Goal: Find specific page/section: Find specific page/section

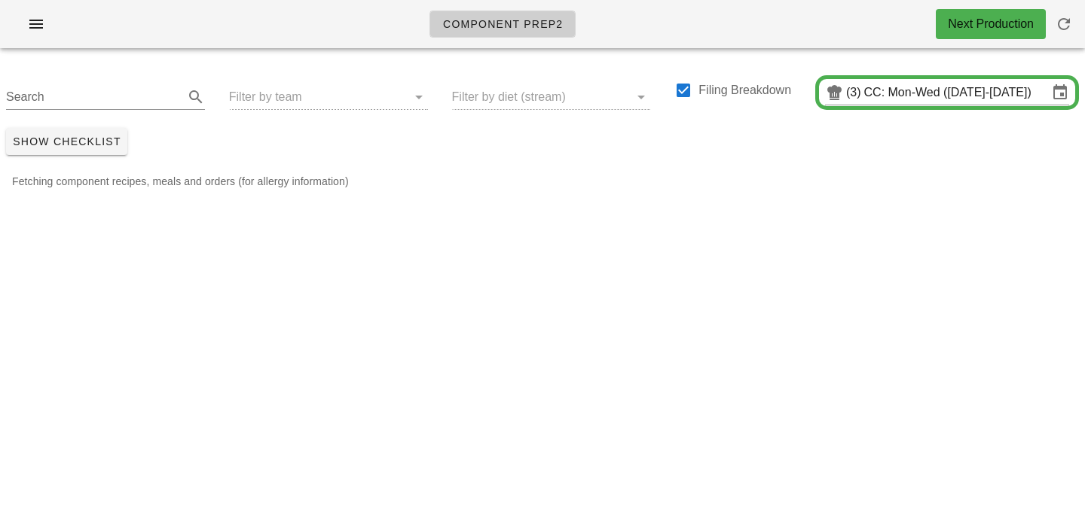
click at [264, 107] on div "Search Filter by team Filter by diet (stream) Filing Breakdown (3) CC: Mon-Wed …" at bounding box center [542, 91] width 1085 height 62
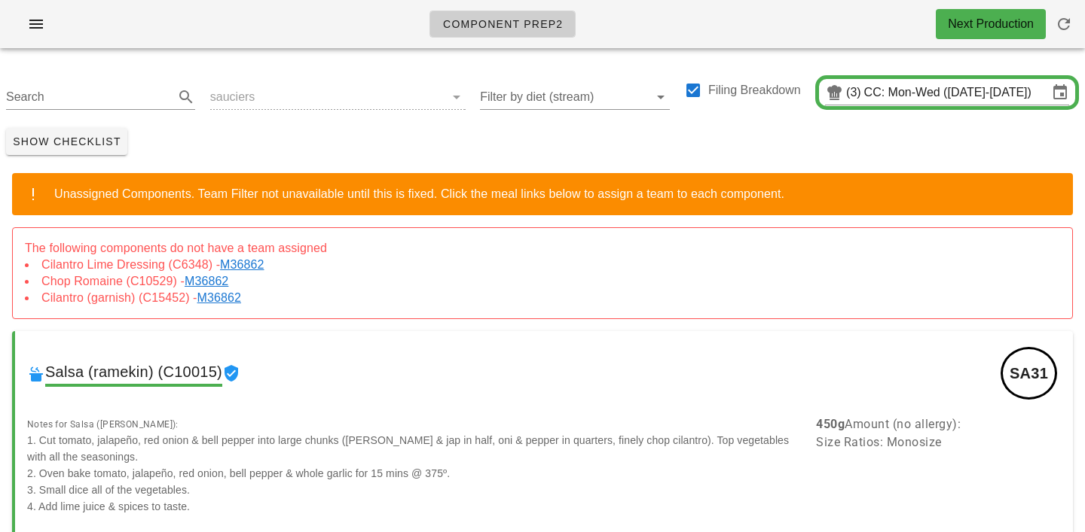
click at [255, 98] on div "Search sauciers Filter by diet (stream) Filing Breakdown (3) CC: Mon-Wed ([DATE…" at bounding box center [542, 91] width 1085 height 62
click at [259, 267] on link "M36862" at bounding box center [245, 264] width 50 height 13
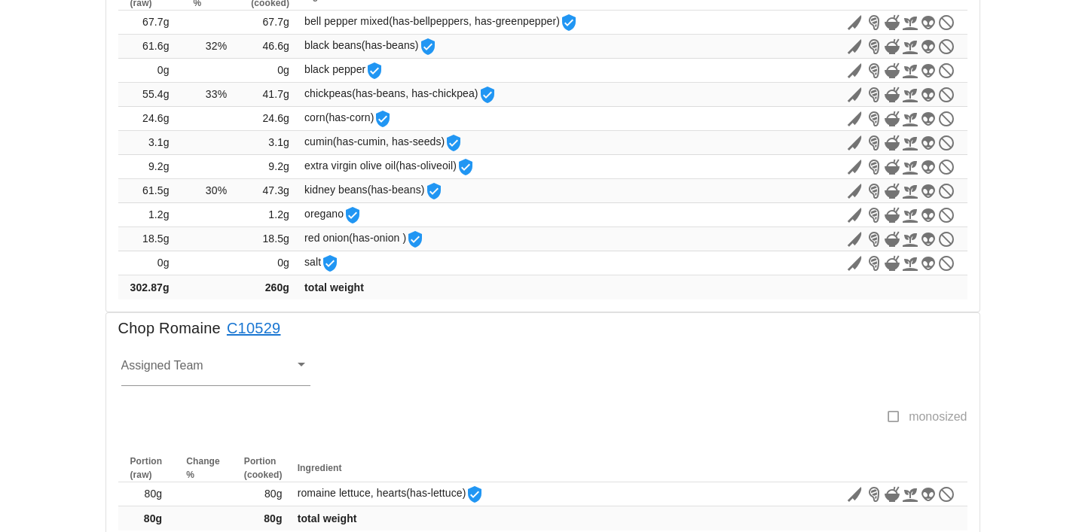
scroll to position [559, 0]
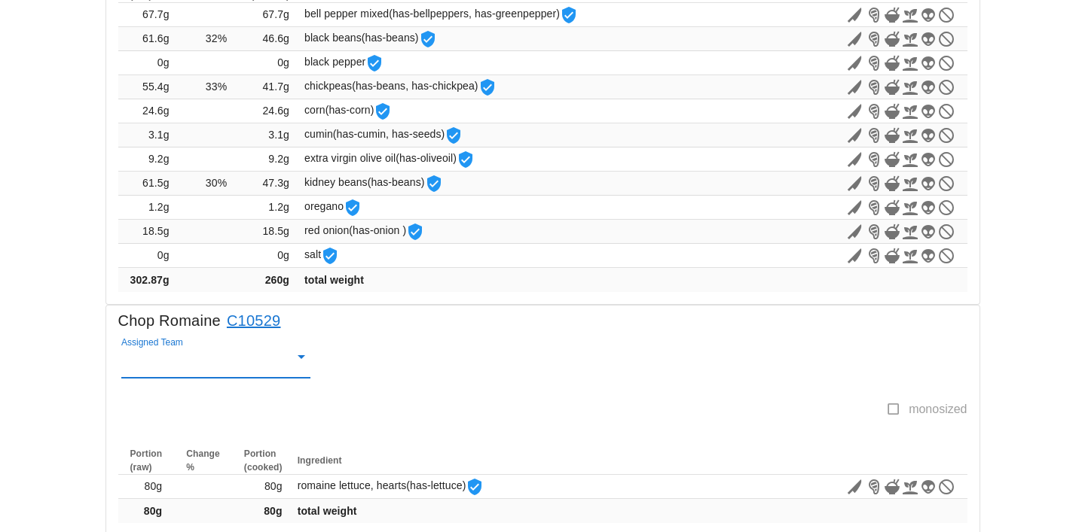
click at [155, 354] on input "Assigned Team" at bounding box center [204, 363] width 166 height 20
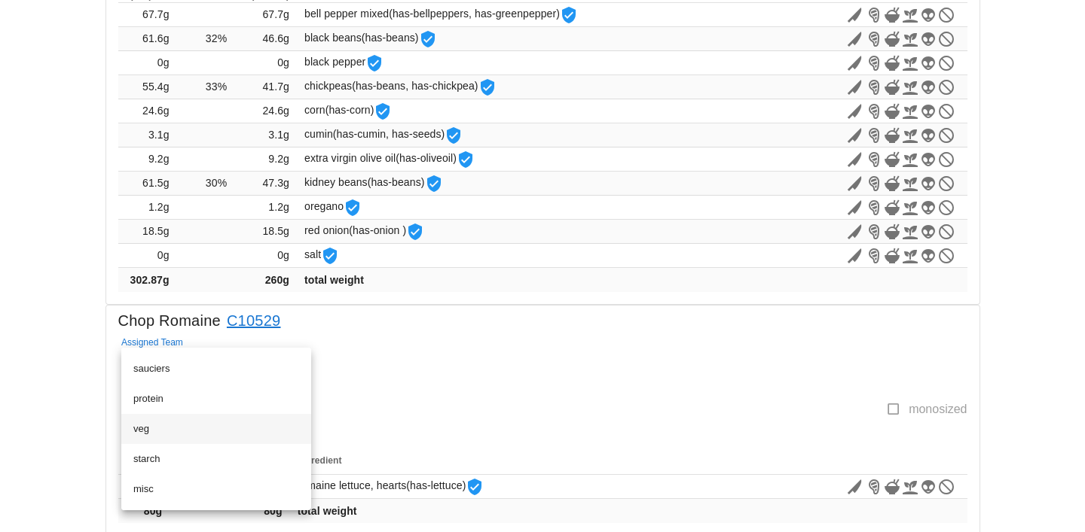
click at [140, 426] on div "veg" at bounding box center [216, 429] width 166 height 12
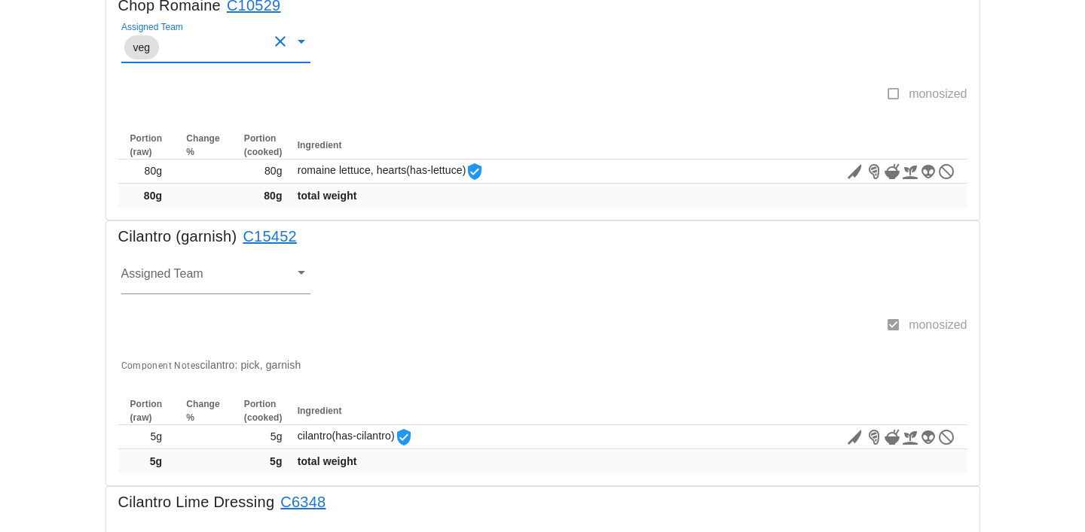
scroll to position [878, 0]
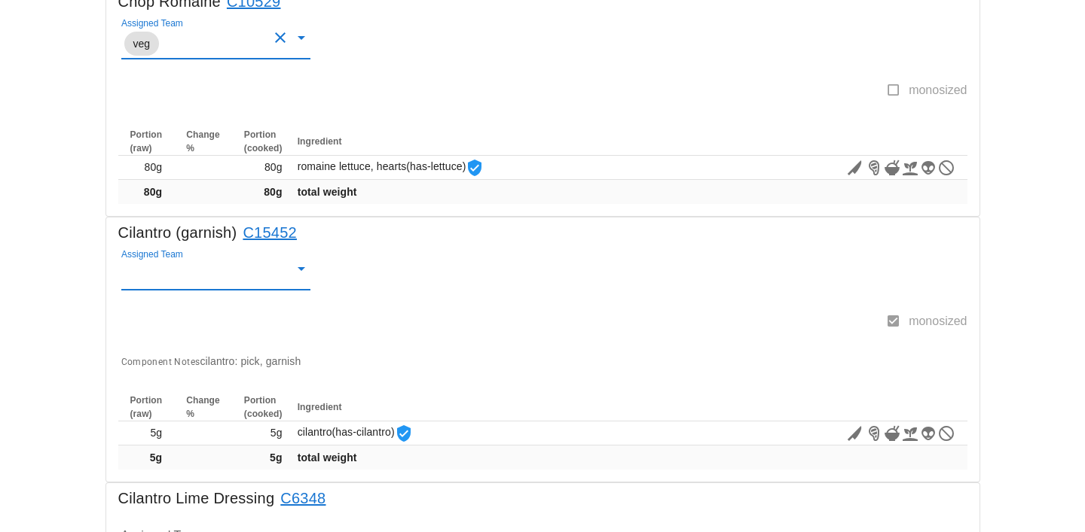
click at [154, 268] on input "Assigned Team" at bounding box center [204, 275] width 166 height 20
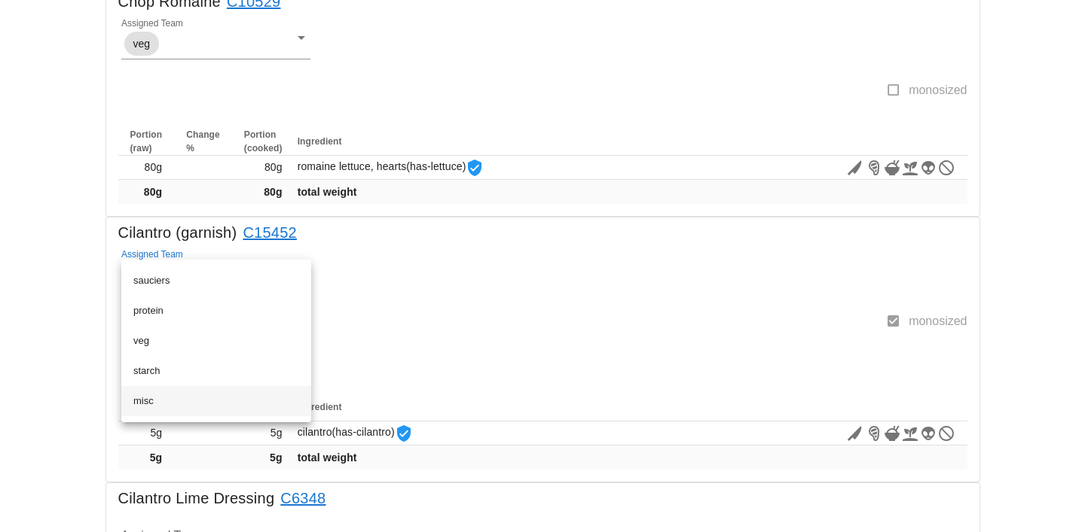
click at [148, 401] on div "misc" at bounding box center [216, 401] width 166 height 12
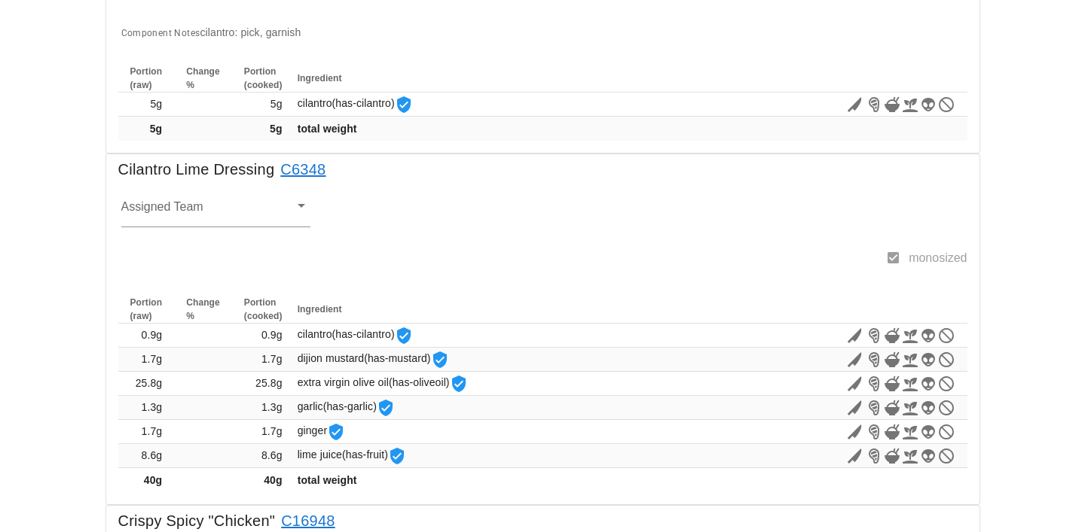
scroll to position [1219, 0]
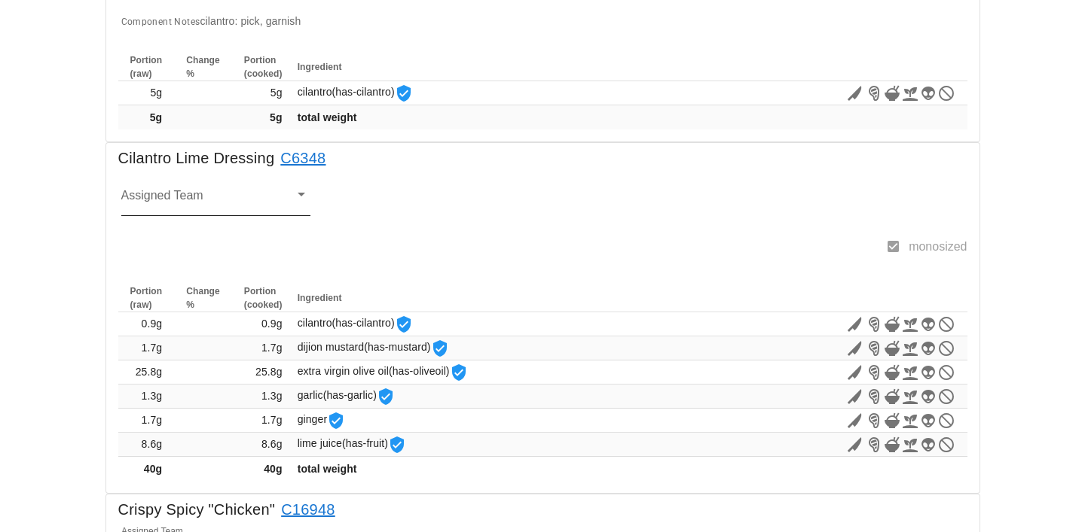
click at [151, 202] on input "Assigned Team" at bounding box center [204, 201] width 166 height 20
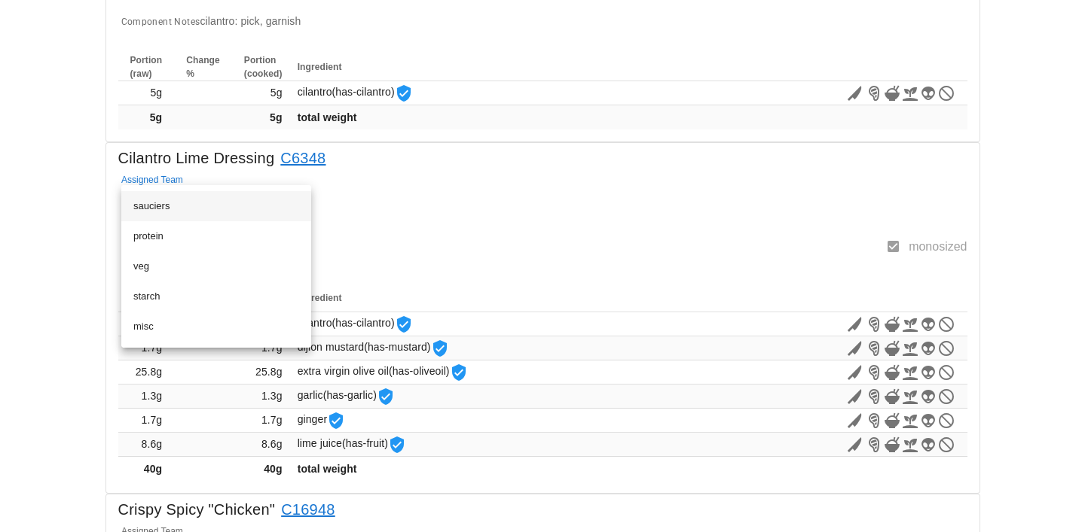
click at [145, 203] on div "sauciers" at bounding box center [216, 206] width 166 height 12
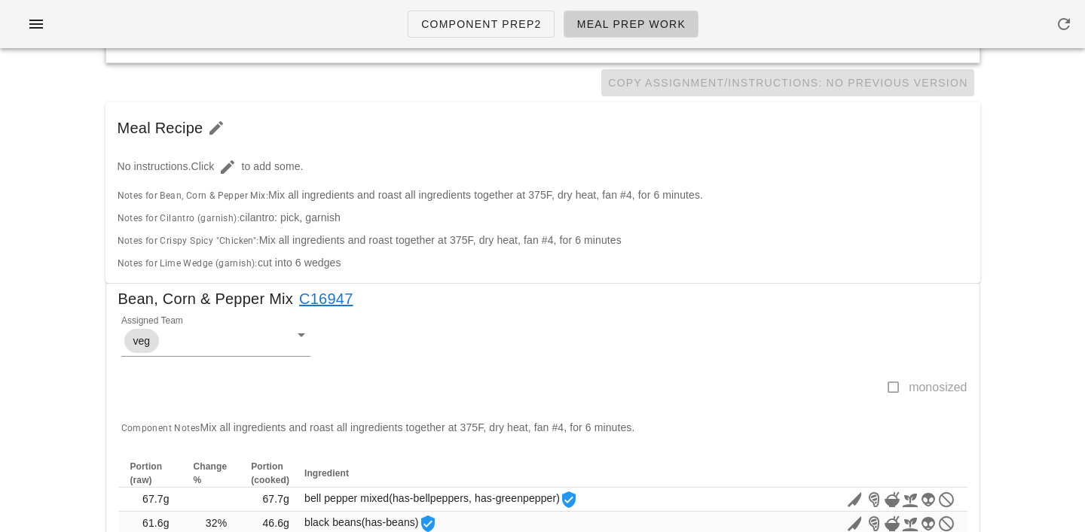
scroll to position [0, 0]
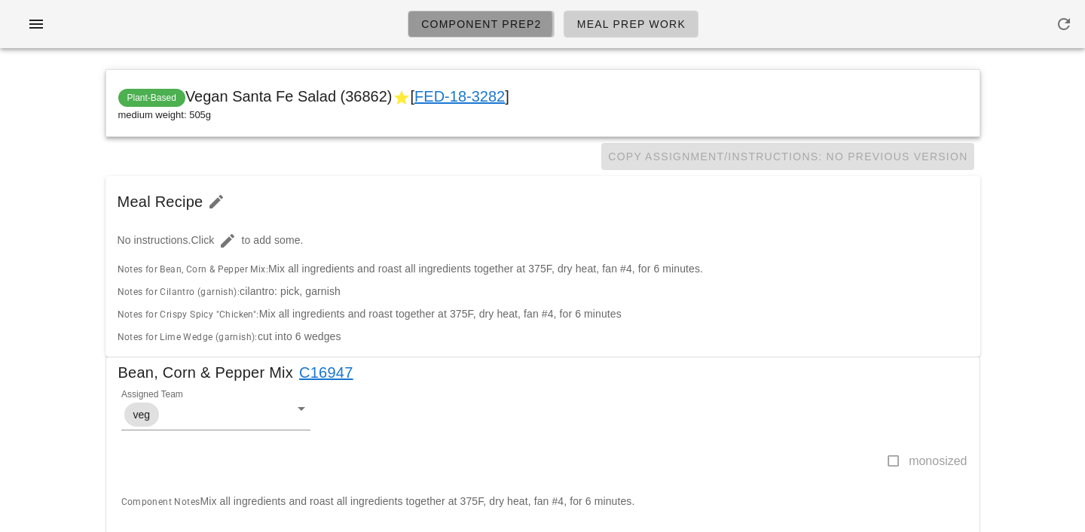
click at [499, 18] on span "Component Prep2" at bounding box center [480, 24] width 121 height 12
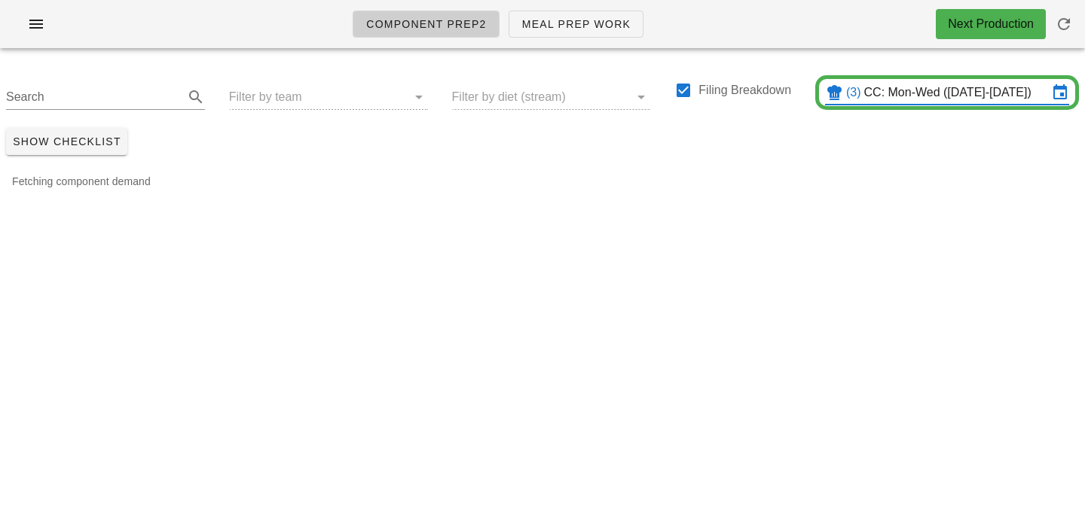
click at [911, 89] on input "CC: Mon-Wed (Sep 8-Sep 10)" at bounding box center [956, 93] width 184 height 24
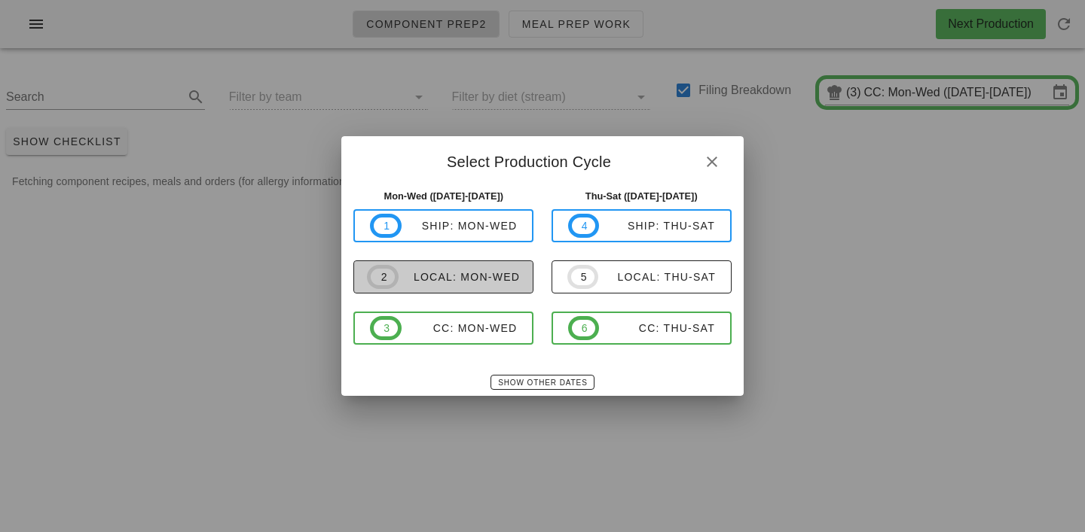
click at [453, 274] on div "local: Mon-Wed" at bounding box center [458, 277] width 121 height 12
type input "local: Mon-Wed (Sep 8-Sep 10)"
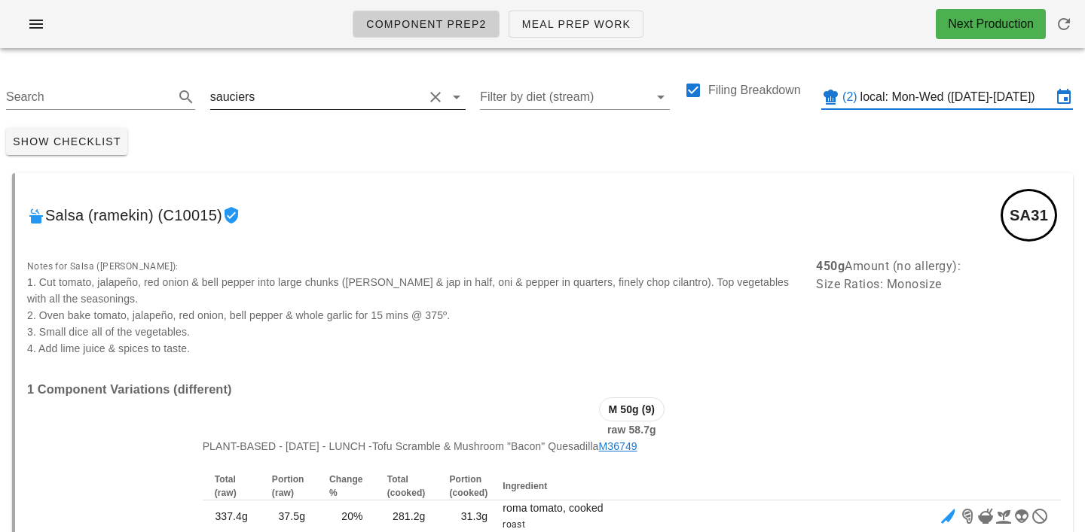
click at [270, 90] on input "text" at bounding box center [340, 97] width 165 height 24
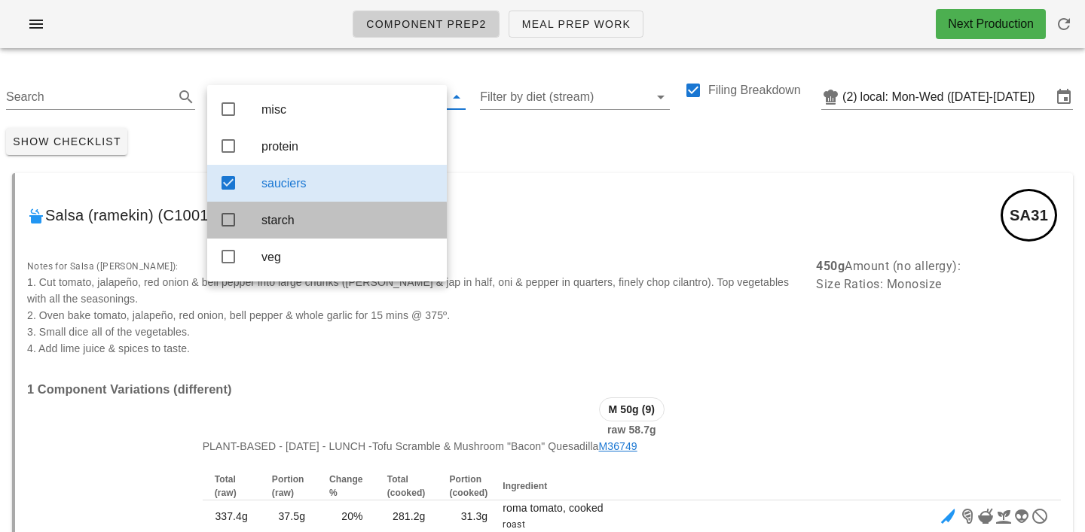
click at [278, 218] on div "starch" at bounding box center [347, 220] width 173 height 14
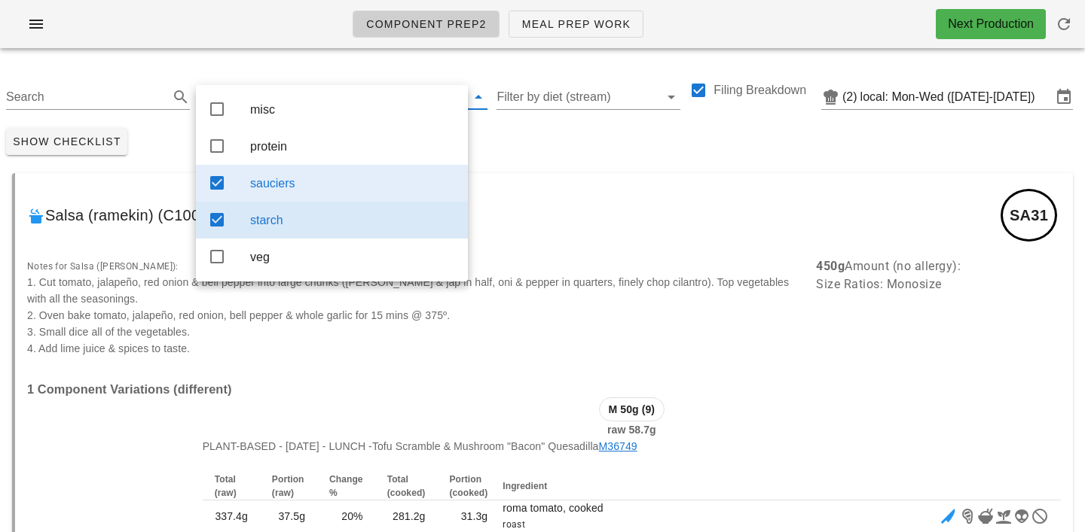
click at [282, 189] on div "sauciers" at bounding box center [353, 183] width 206 height 14
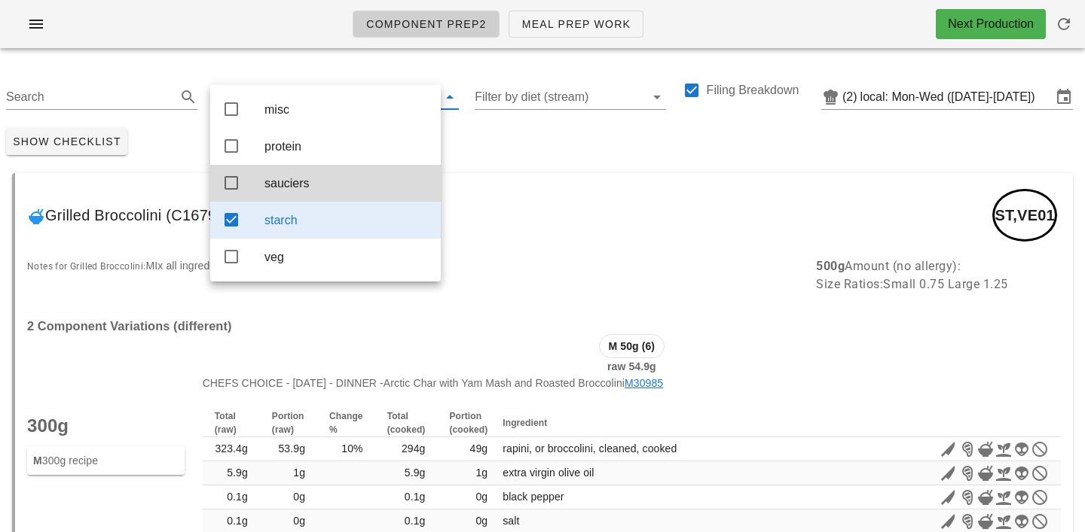
click at [496, 151] on div "Show Checklist" at bounding box center [542, 141] width 1085 height 39
